Goal: Task Accomplishment & Management: Manage account settings

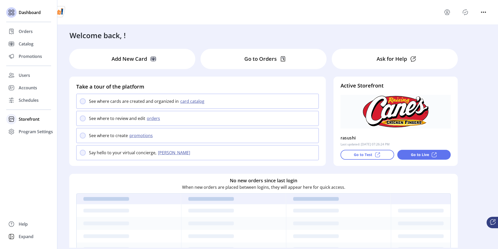
click at [27, 119] on span "Storefront" at bounding box center [29, 119] width 21 height 6
click at [31, 129] on span "Configuration" at bounding box center [32, 129] width 27 height 6
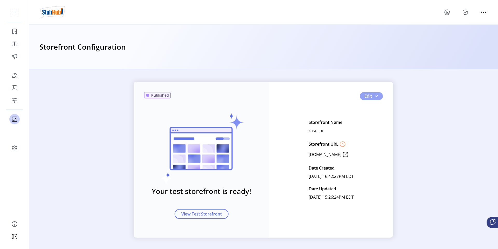
click at [368, 97] on span "Edit" at bounding box center [369, 96] width 8 height 6
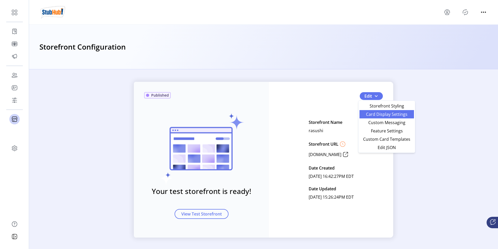
click at [372, 113] on span "Card Display Settings" at bounding box center [387, 114] width 48 height 4
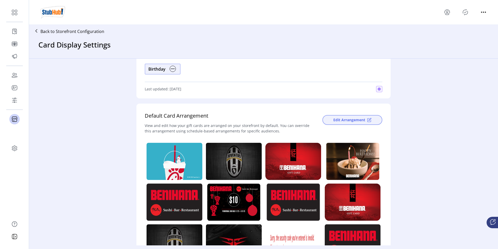
click at [348, 120] on span "Edit Arrangement" at bounding box center [350, 119] width 32 height 5
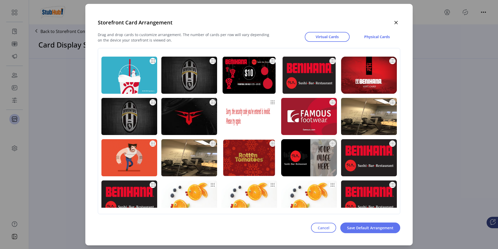
drag, startPoint x: 240, startPoint y: 67, endPoint x: 189, endPoint y: 67, distance: 51.1
click at [189, 67] on div at bounding box center [249, 179] width 302 height 248
drag, startPoint x: 241, startPoint y: 61, endPoint x: 174, endPoint y: 61, distance: 66.5
click at [173, 62] on div at bounding box center [249, 179] width 302 height 248
drag, startPoint x: 180, startPoint y: 61, endPoint x: 184, endPoint y: 61, distance: 3.9
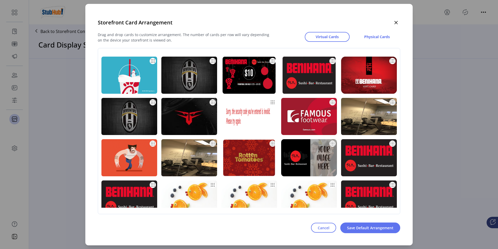
drag, startPoint x: 266, startPoint y: 111, endPoint x: 264, endPoint y: 111, distance: 2.9
drag, startPoint x: 145, startPoint y: 111, endPoint x: 145, endPoint y: 116, distance: 4.2
click at [326, 229] on span "Cancel" at bounding box center [324, 227] width 12 height 5
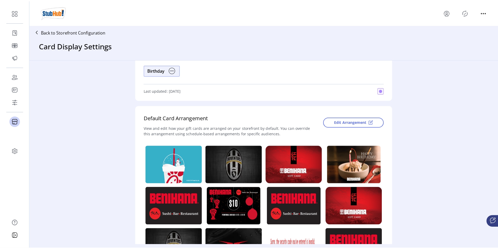
scroll to position [68, 0]
